Goal: Information Seeking & Learning: Compare options

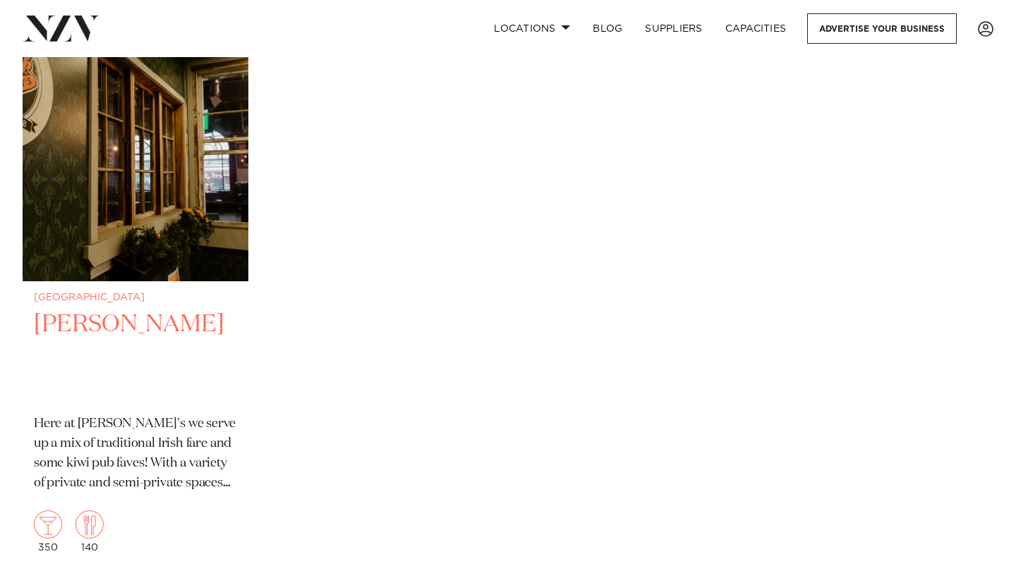
scroll to position [6709, 0]
click at [106, 310] on h2 "[PERSON_NAME]" at bounding box center [135, 357] width 203 height 95
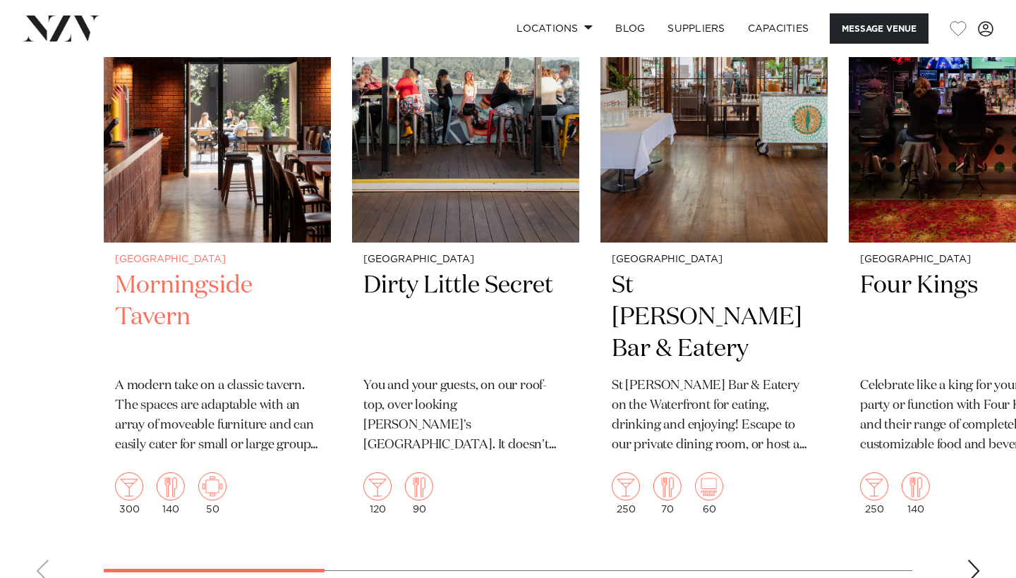
scroll to position [1894, 0]
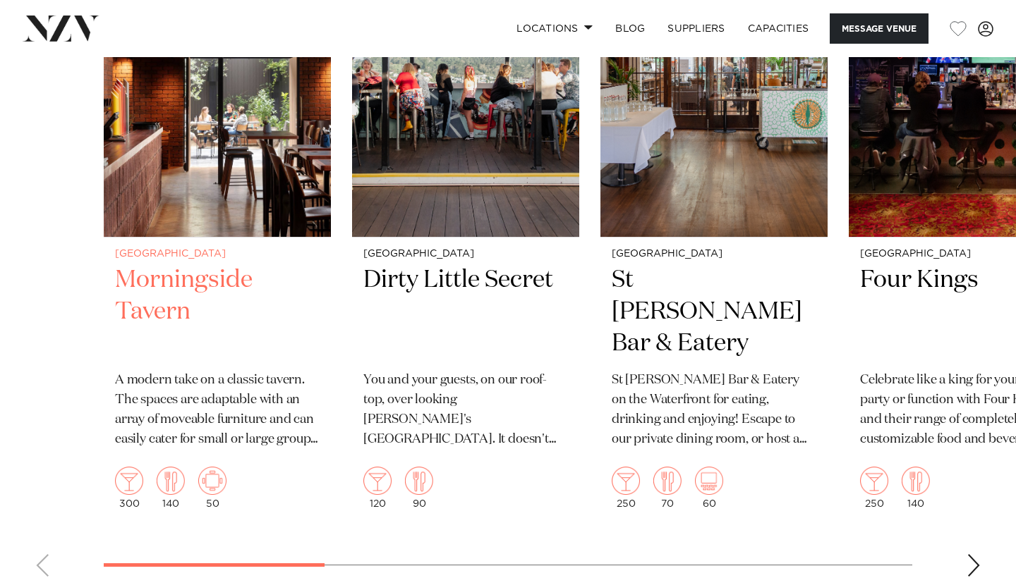
click at [175, 297] on h2 "Morningside Tavern" at bounding box center [217, 312] width 205 height 95
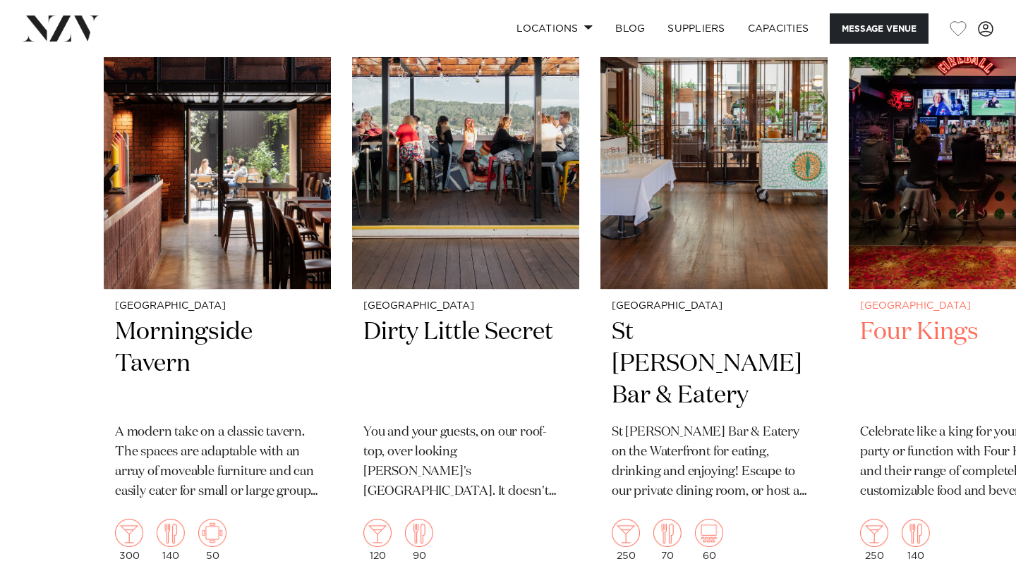
scroll to position [2012, 0]
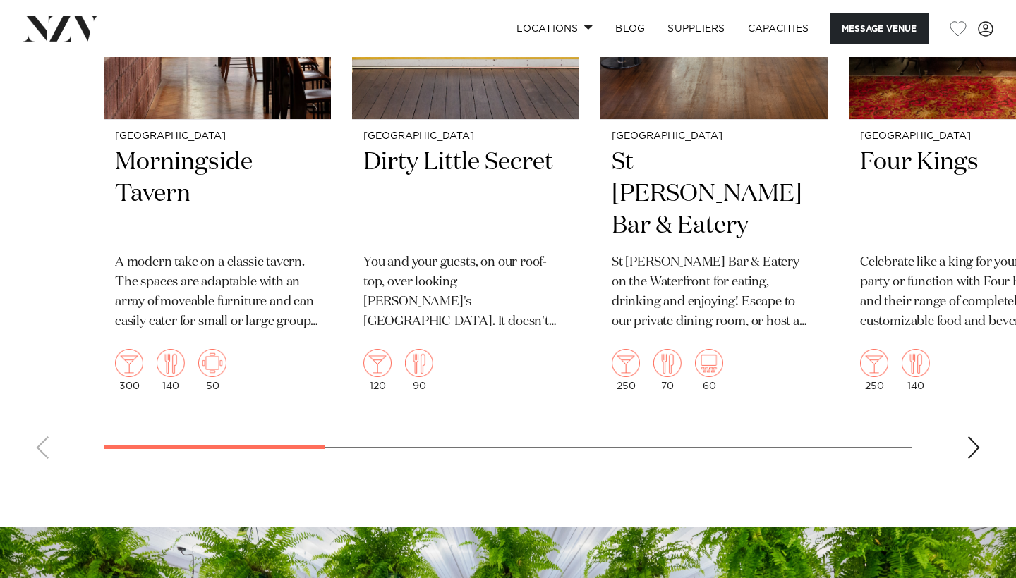
click at [970, 437] on div "Next slide" at bounding box center [974, 448] width 14 height 23
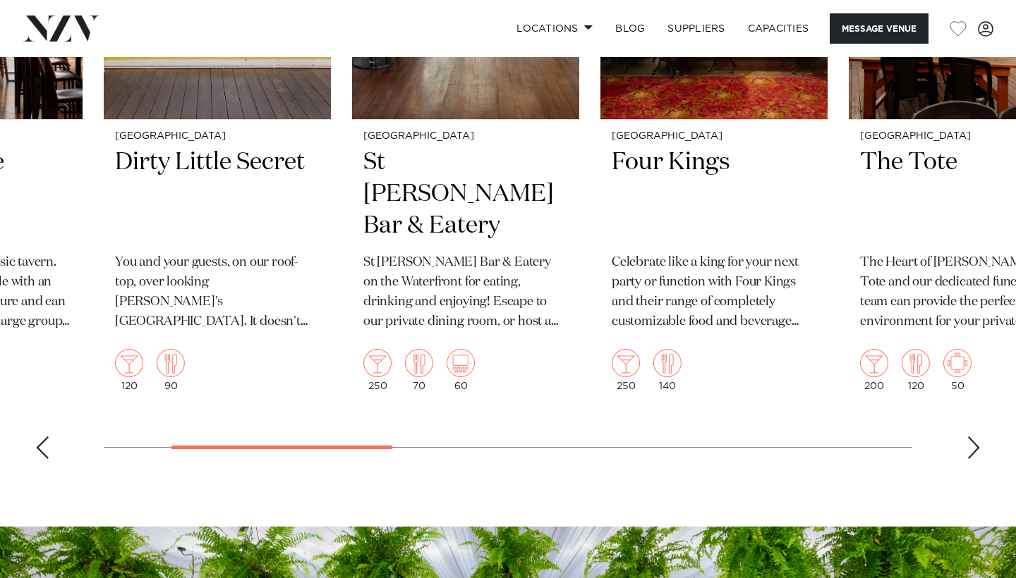
scroll to position [1985, 0]
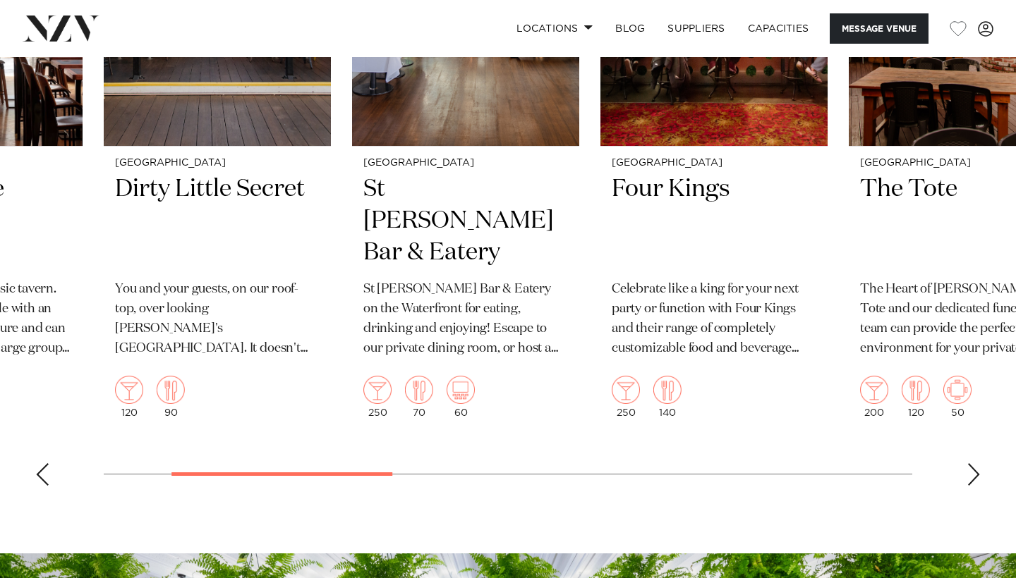
click at [971, 468] on div "Next slide" at bounding box center [974, 475] width 14 height 23
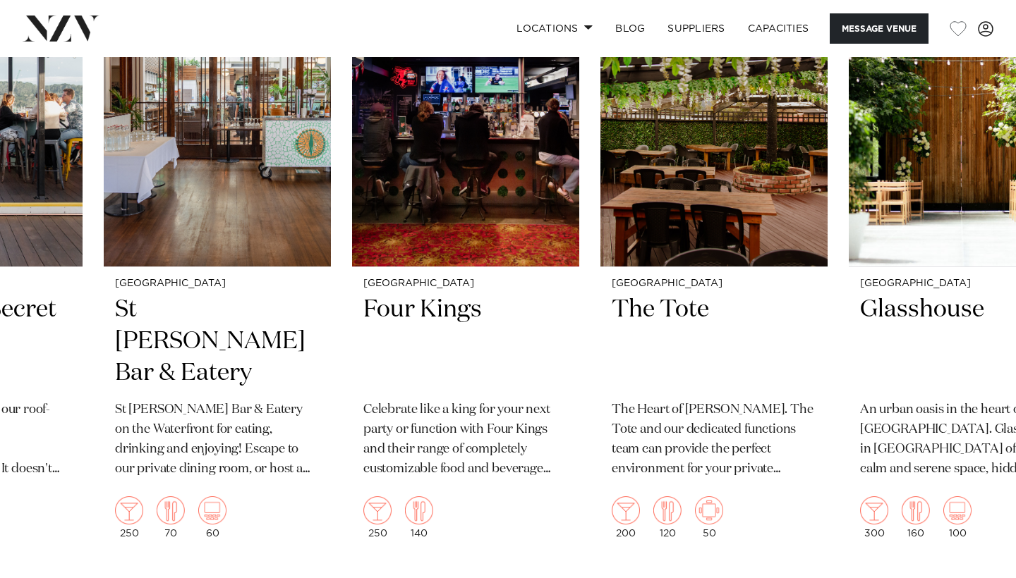
scroll to position [1870, 0]
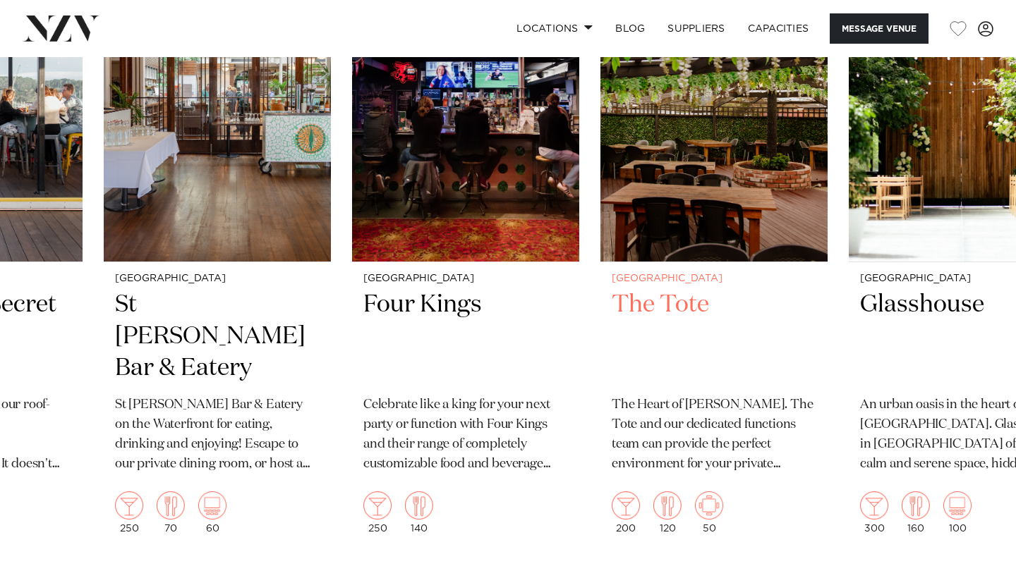
click at [679, 309] on h2 "The Tote" at bounding box center [714, 336] width 205 height 95
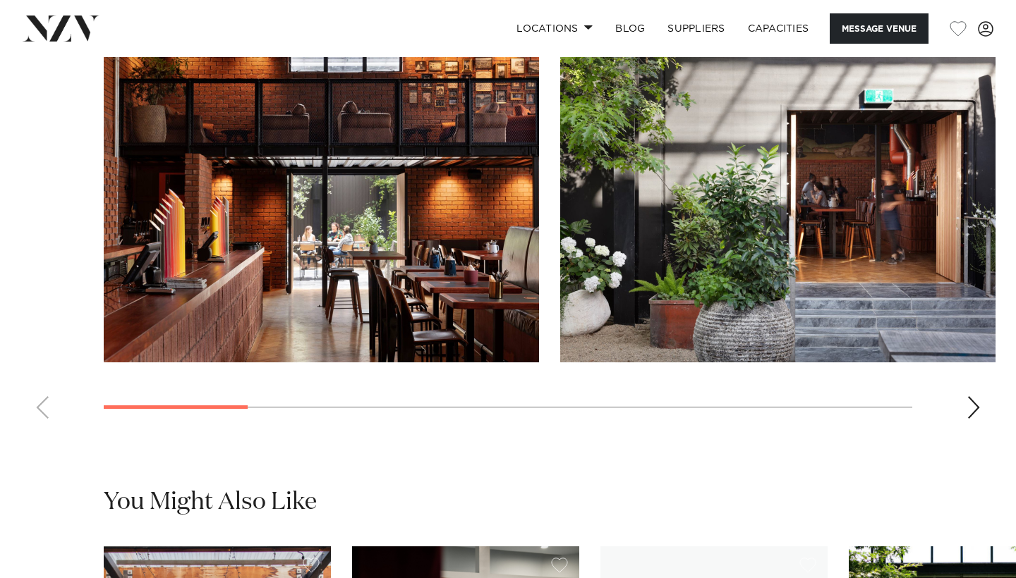
scroll to position [1303, 0]
click at [973, 419] on div "Next slide" at bounding box center [974, 407] width 14 height 23
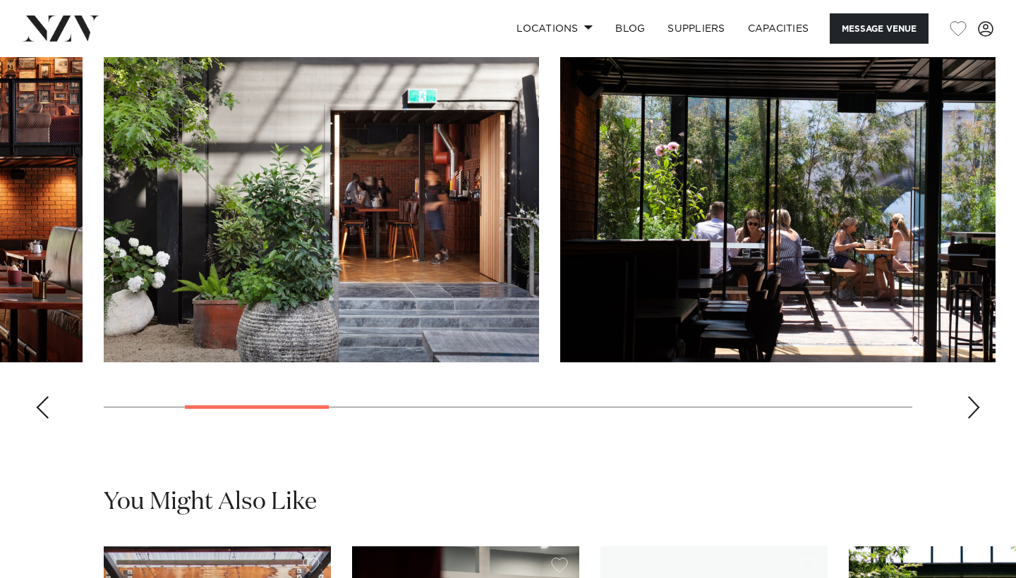
click at [973, 419] on div "Next slide" at bounding box center [974, 407] width 14 height 23
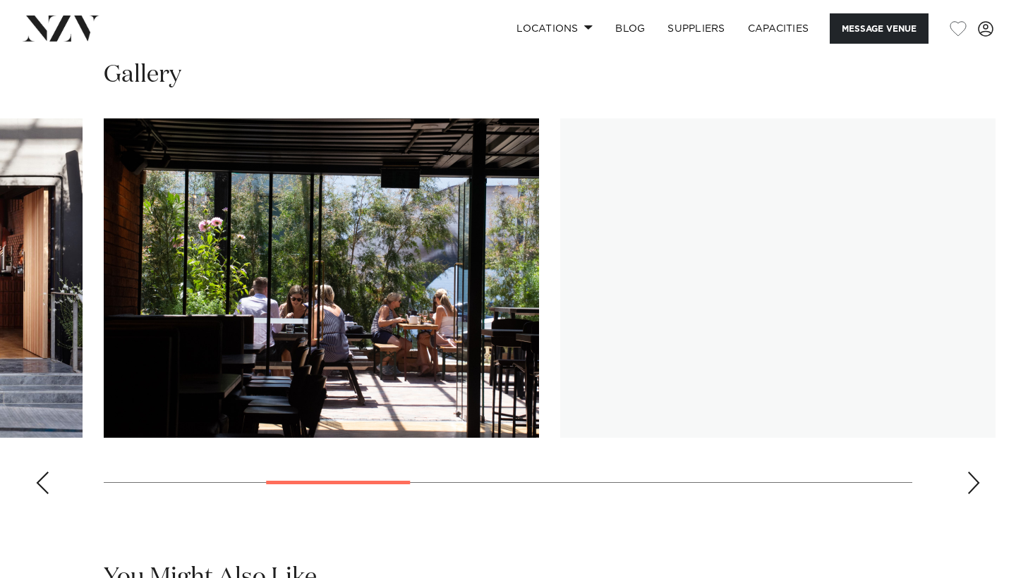
scroll to position [1225, 0]
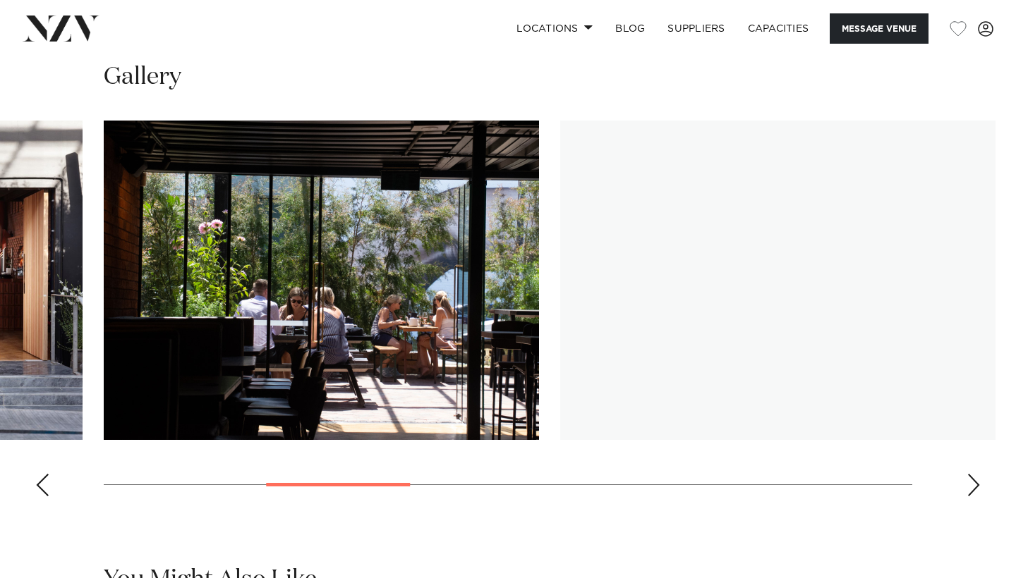
click at [971, 497] on div "Next slide" at bounding box center [974, 485] width 14 height 23
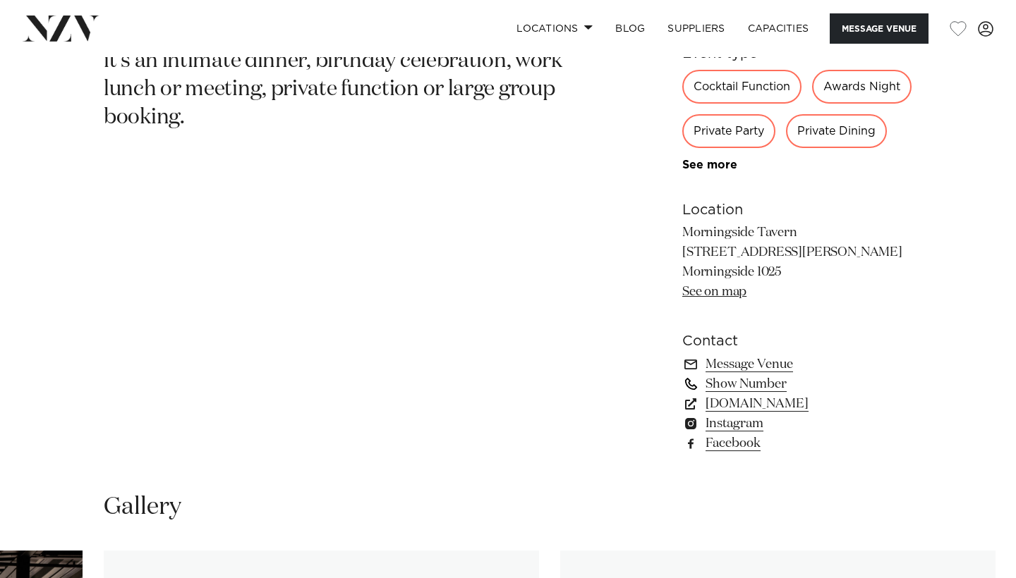
scroll to position [796, 0]
click at [746, 413] on link "morningsidetavern.co.nz" at bounding box center [797, 404] width 230 height 20
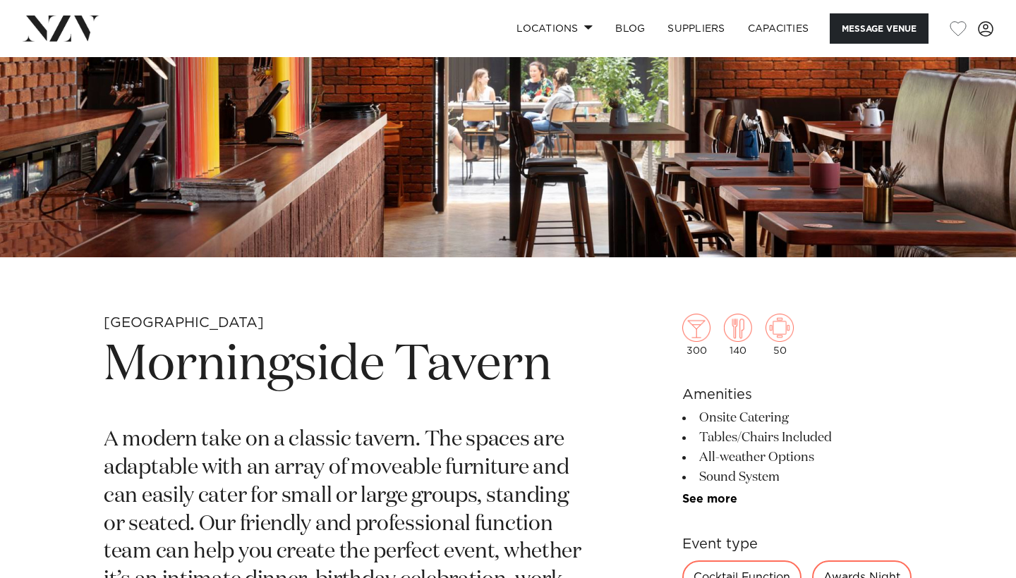
scroll to position [279, 0]
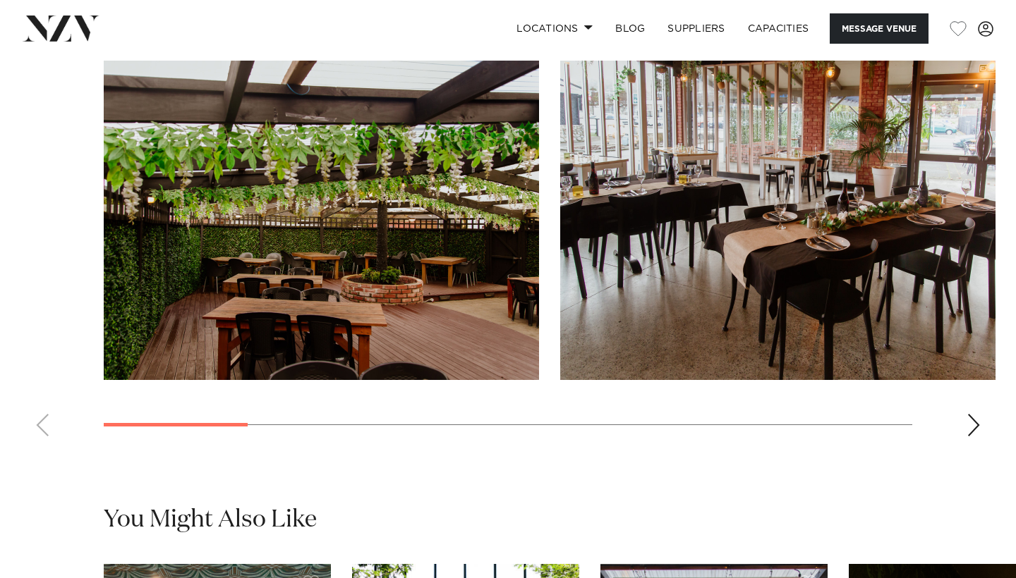
scroll to position [1282, 0]
click at [970, 414] on div "Next slide" at bounding box center [974, 425] width 14 height 23
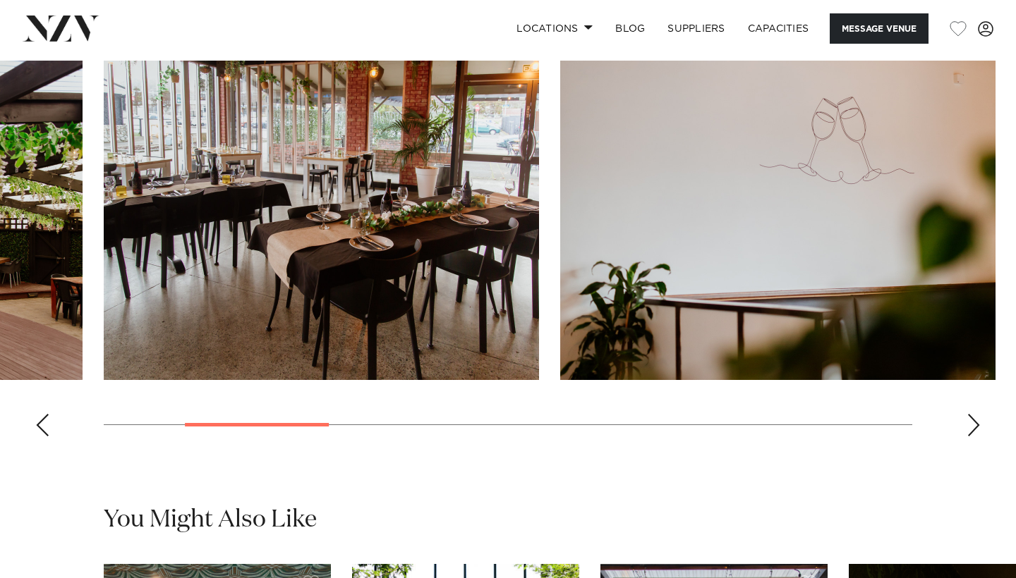
click at [970, 414] on div "Next slide" at bounding box center [974, 425] width 14 height 23
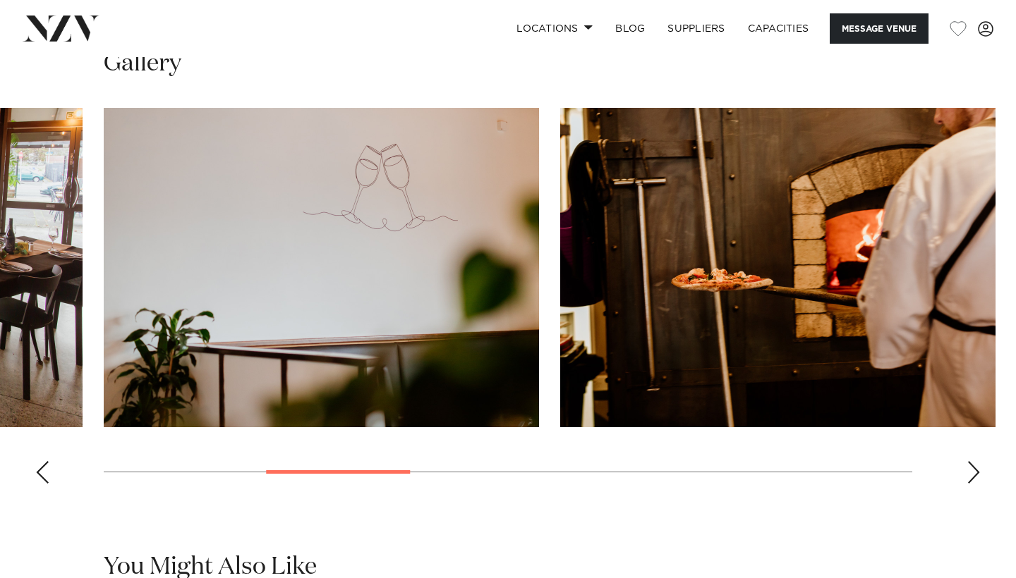
scroll to position [1227, 0]
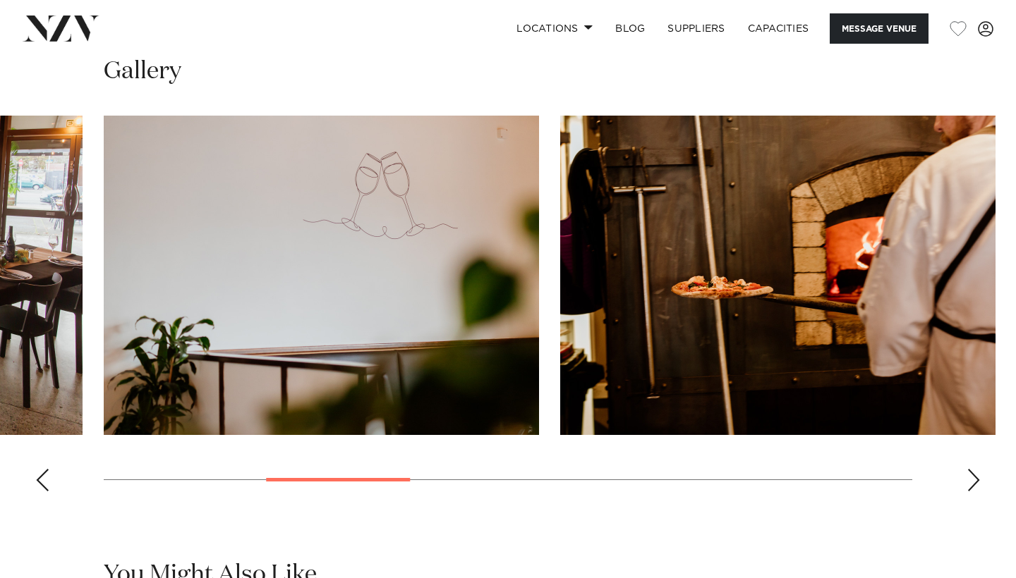
click at [963, 455] on swiper-container at bounding box center [508, 309] width 1016 height 387
click at [970, 469] on div "Next slide" at bounding box center [974, 480] width 14 height 23
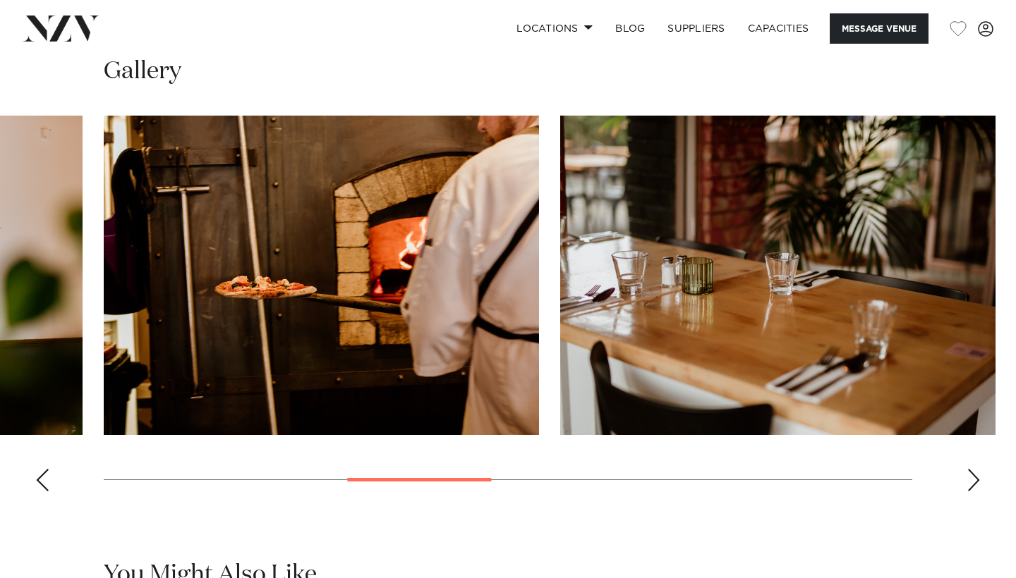
click at [970, 469] on div "Next slide" at bounding box center [974, 480] width 14 height 23
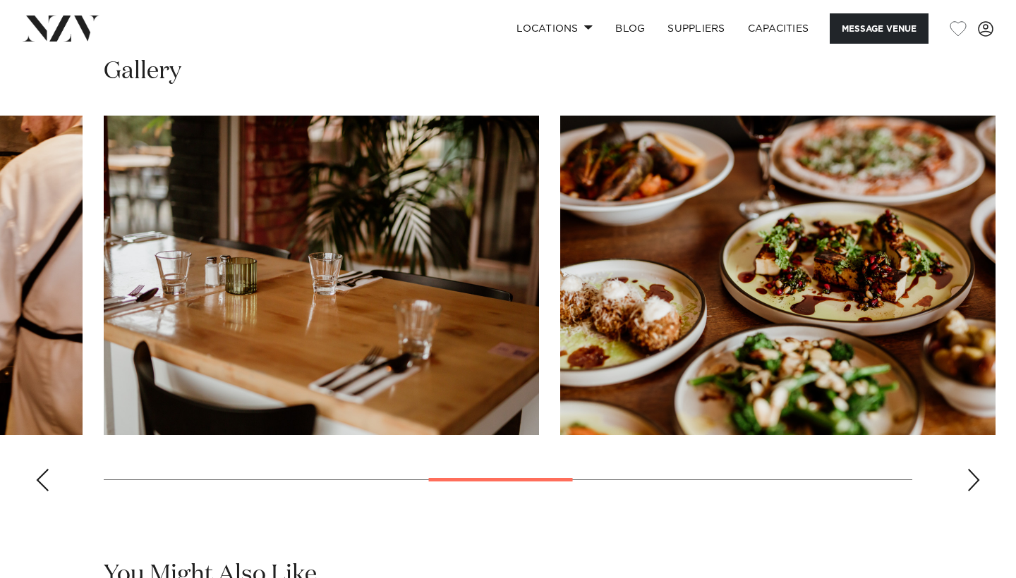
click at [970, 469] on div "Next slide" at bounding box center [974, 480] width 14 height 23
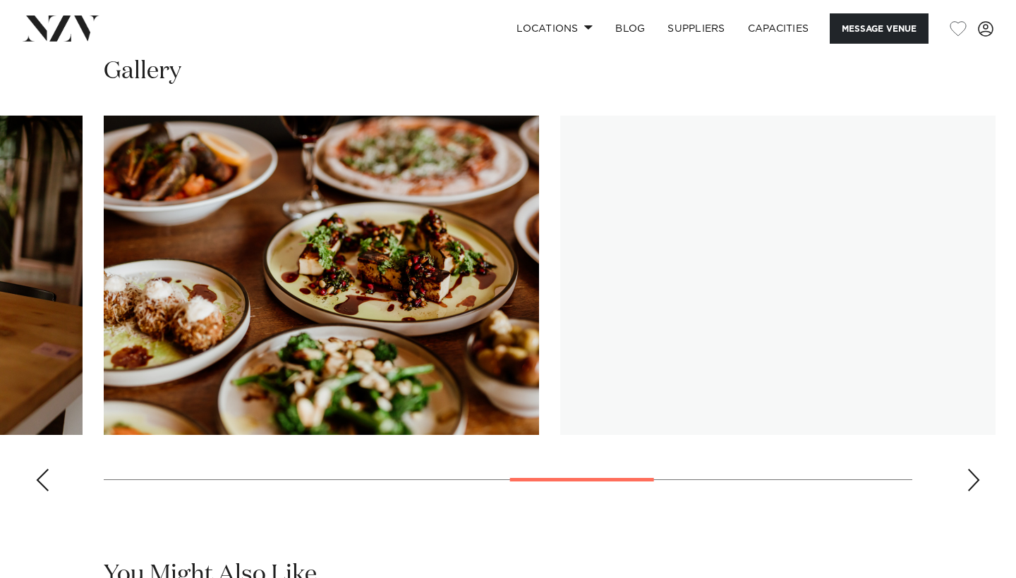
click at [970, 469] on div "Next slide" at bounding box center [974, 480] width 14 height 23
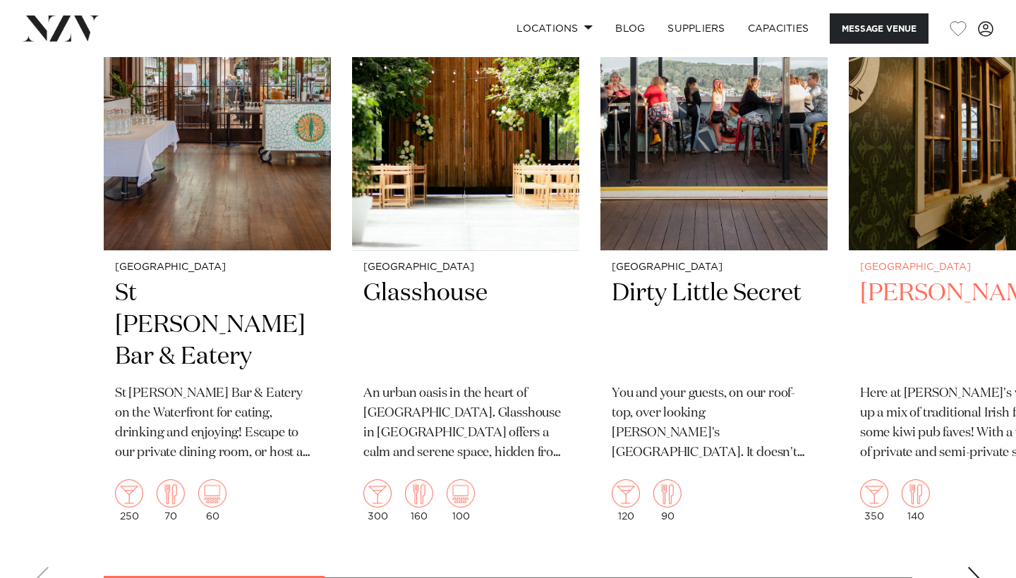
scroll to position [1937, 0]
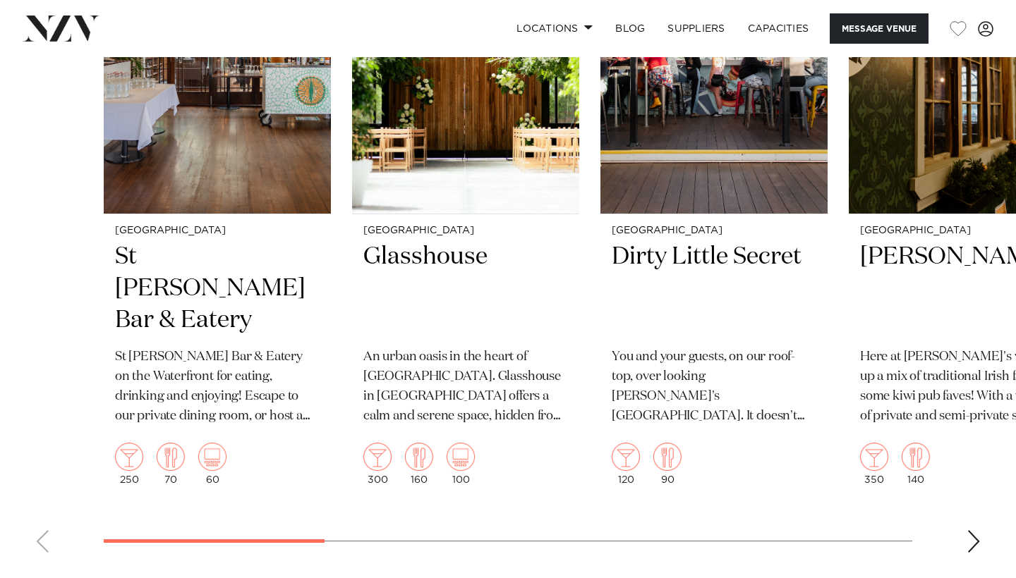
click at [969, 531] on div "Next slide" at bounding box center [974, 542] width 14 height 23
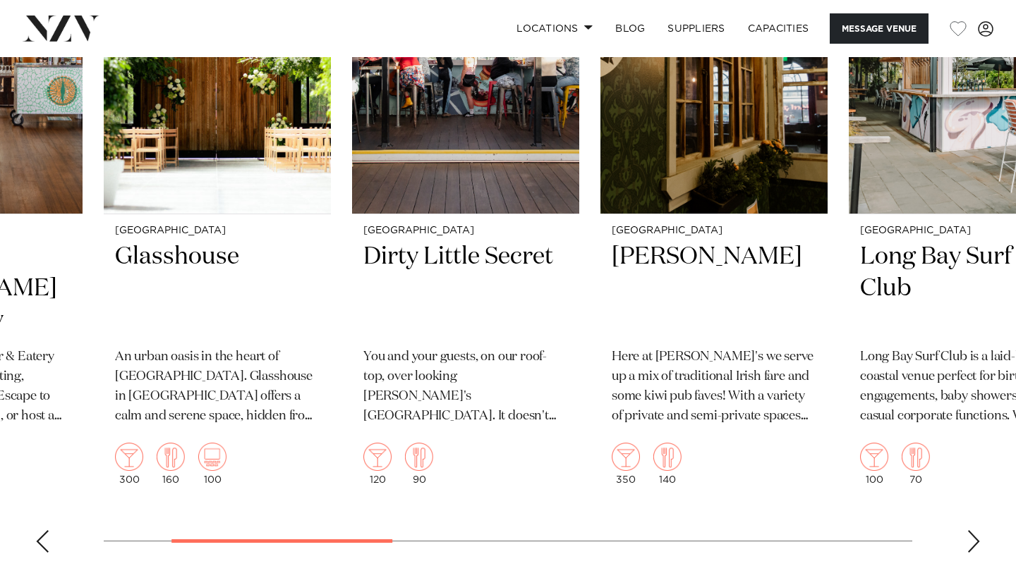
click at [969, 531] on div "Next slide" at bounding box center [974, 542] width 14 height 23
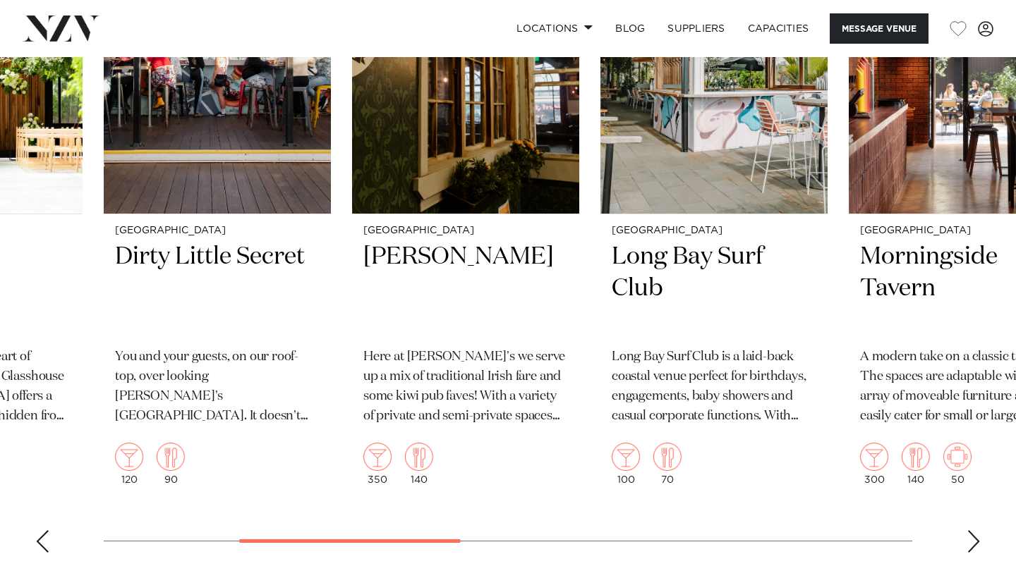
click at [969, 531] on div "Next slide" at bounding box center [974, 542] width 14 height 23
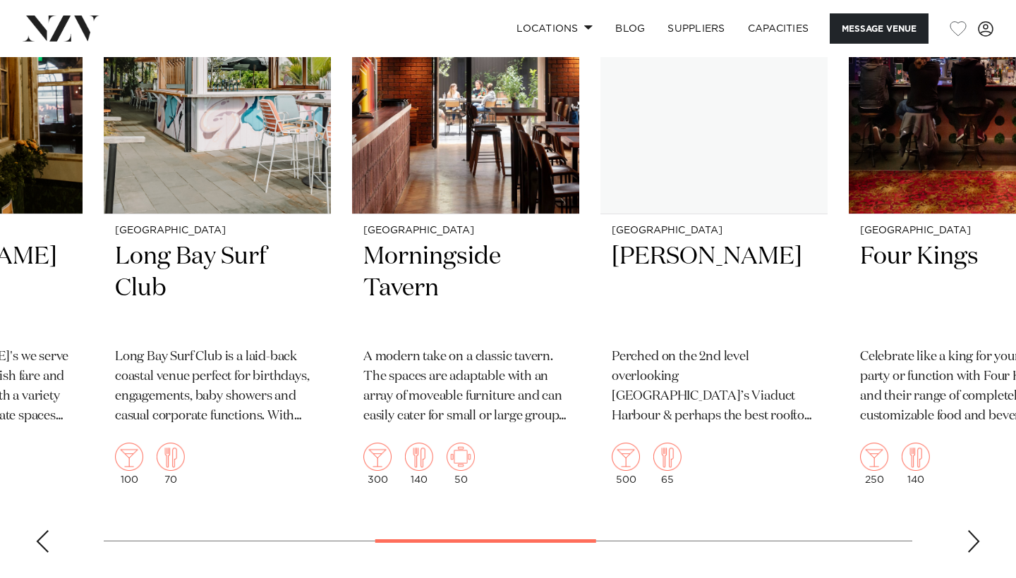
click at [969, 531] on div "Next slide" at bounding box center [974, 542] width 14 height 23
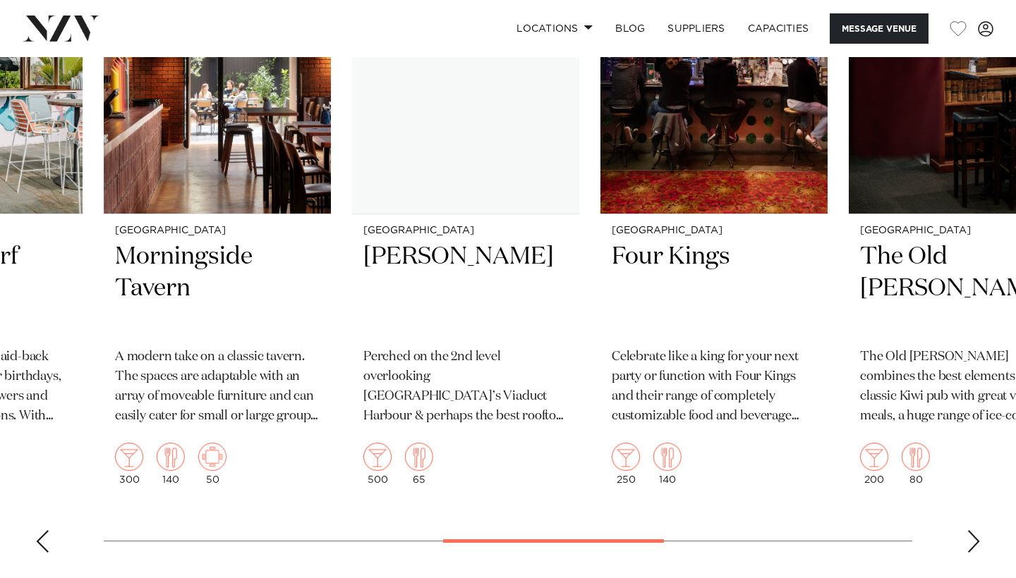
click at [969, 531] on div "Next slide" at bounding box center [974, 542] width 14 height 23
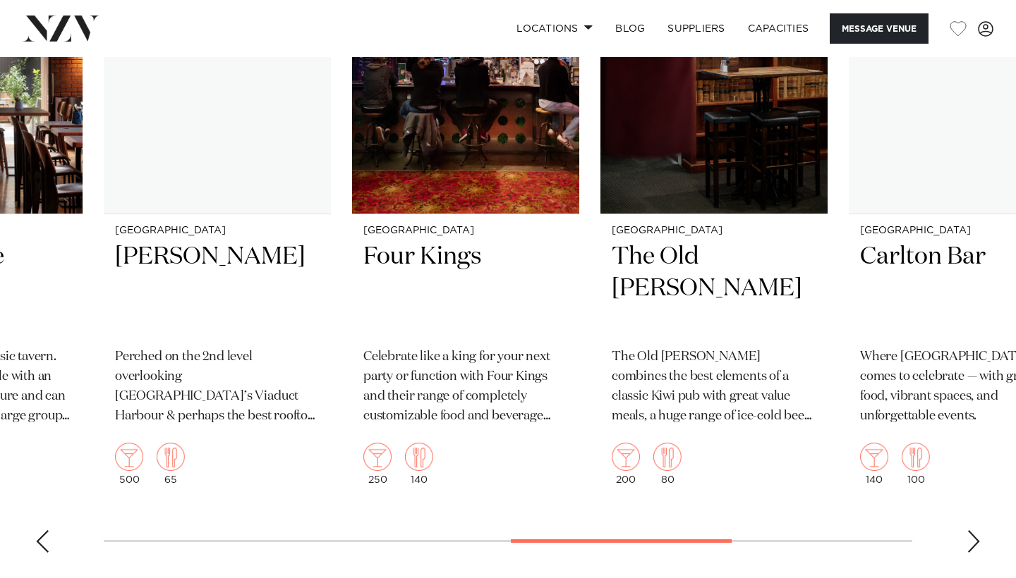
click at [969, 531] on div "Next slide" at bounding box center [974, 542] width 14 height 23
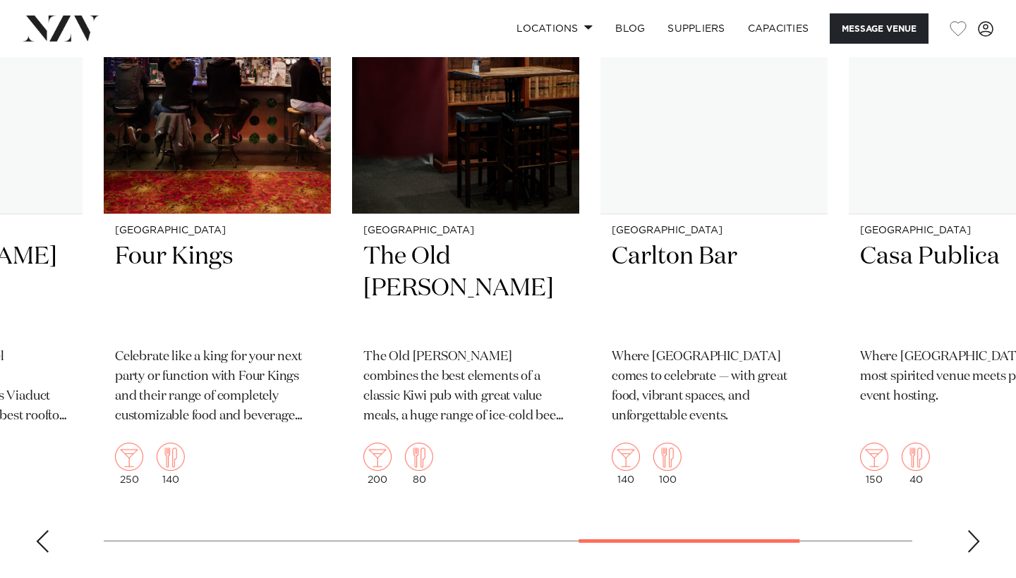
click at [969, 531] on div "Next slide" at bounding box center [974, 542] width 14 height 23
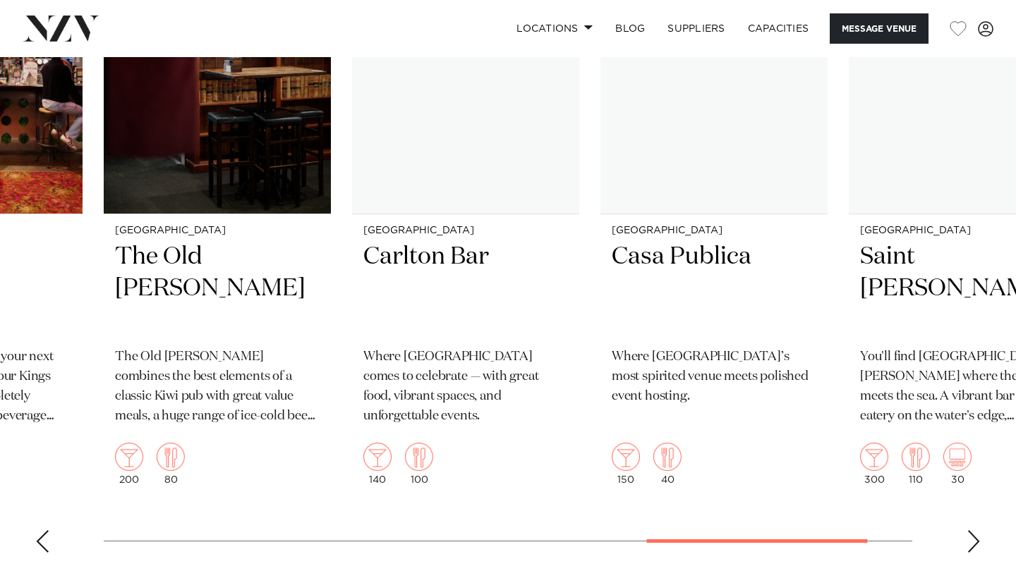
click at [969, 531] on div "Next slide" at bounding box center [974, 542] width 14 height 23
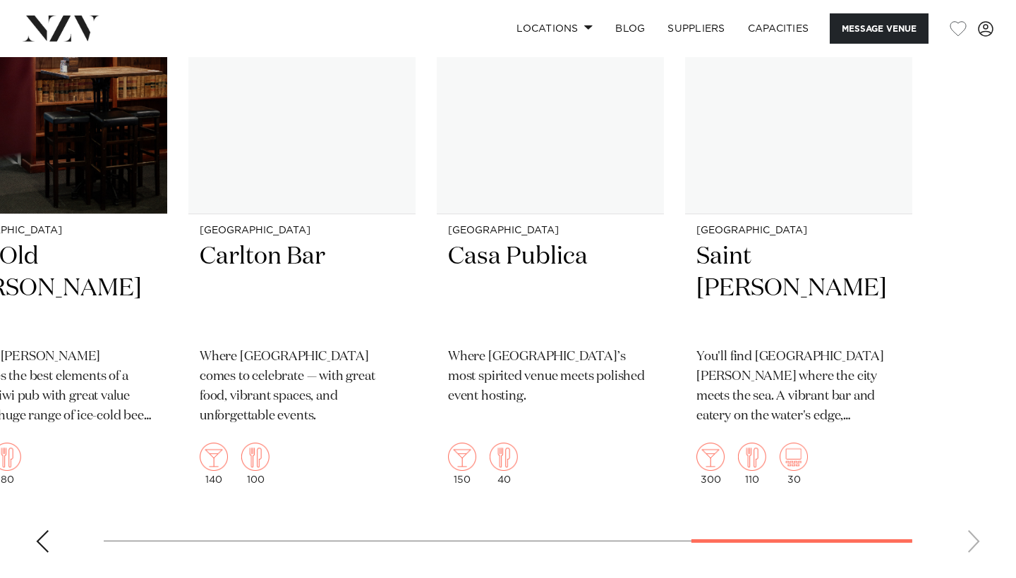
click at [969, 522] on swiper-container "Wellington St [PERSON_NAME] Bar & Eatery St [PERSON_NAME] Bar & Eatery on the W…" at bounding box center [508, 236] width 1016 height 655
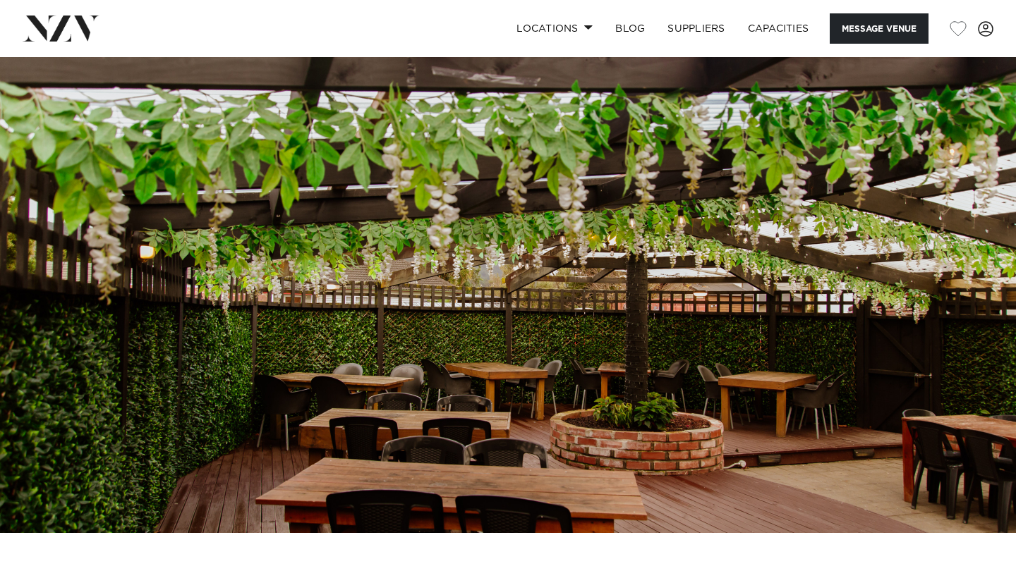
scroll to position [0, 0]
